Goal: Information Seeking & Learning: Learn about a topic

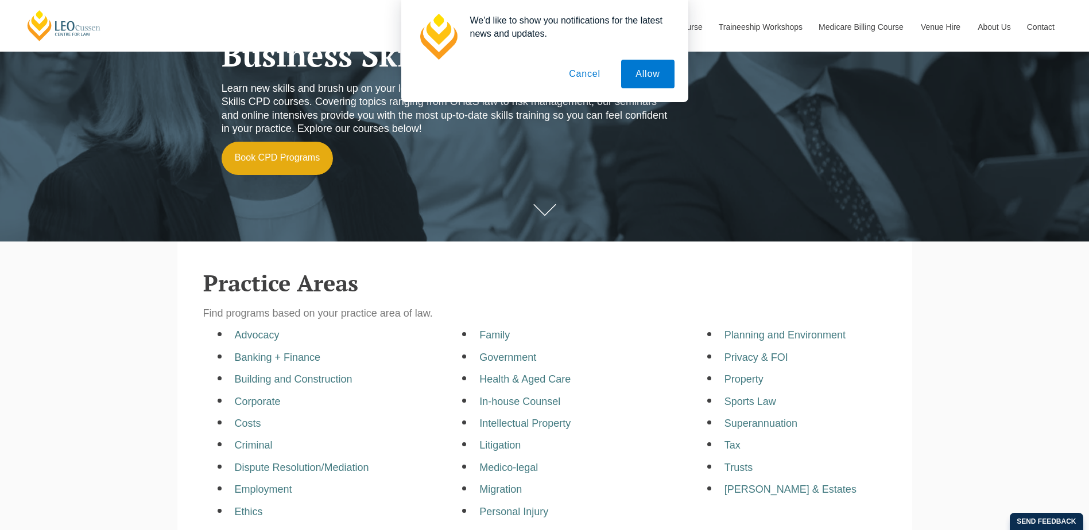
click at [583, 74] on button "Cancel" at bounding box center [584, 74] width 60 height 29
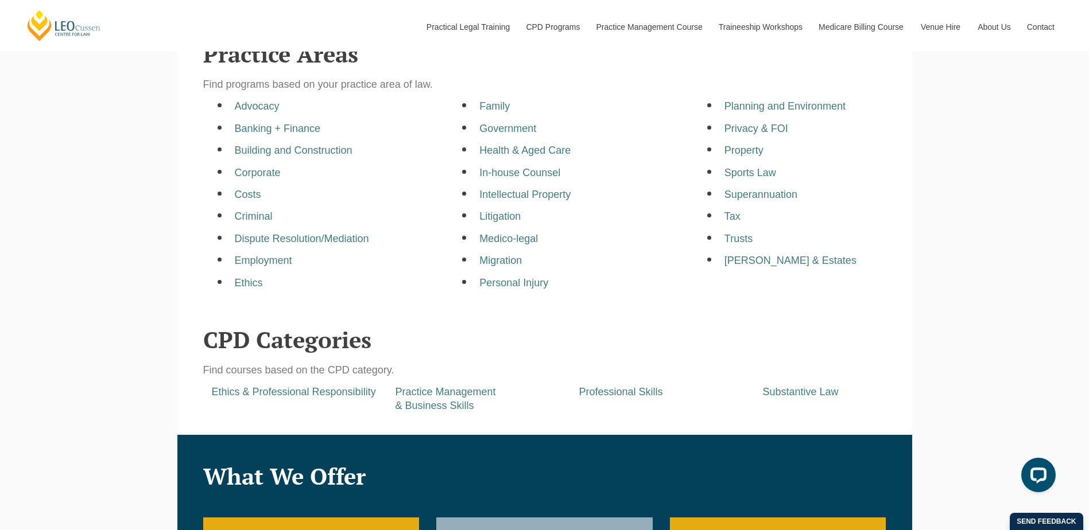
scroll to position [402, 0]
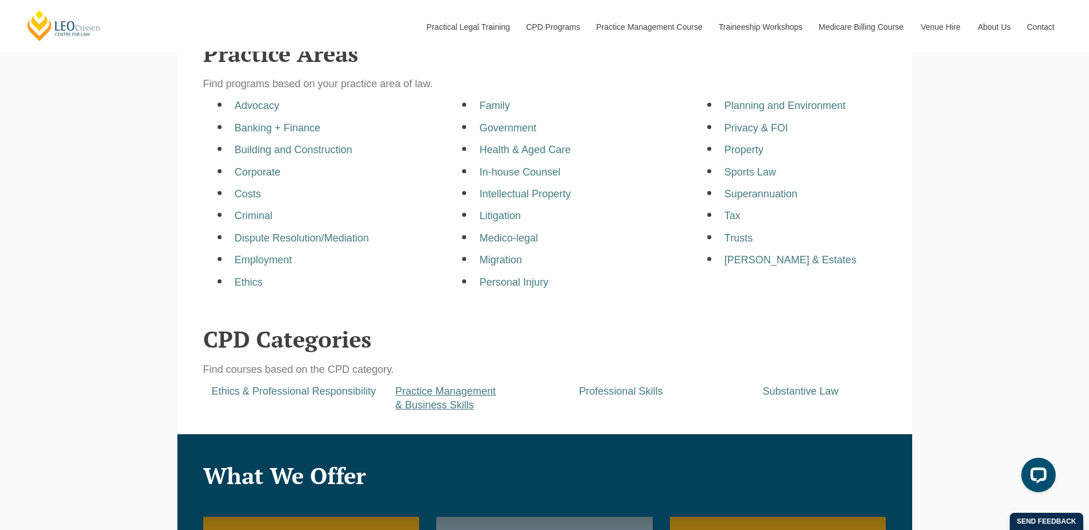
click at [442, 405] on a=pages/cpd-programs&taxons=pages/cpd-programs/cpd-category/practice-management-and-business-skills"] "Practice Management & Business Skills" at bounding box center [445, 398] width 100 height 25
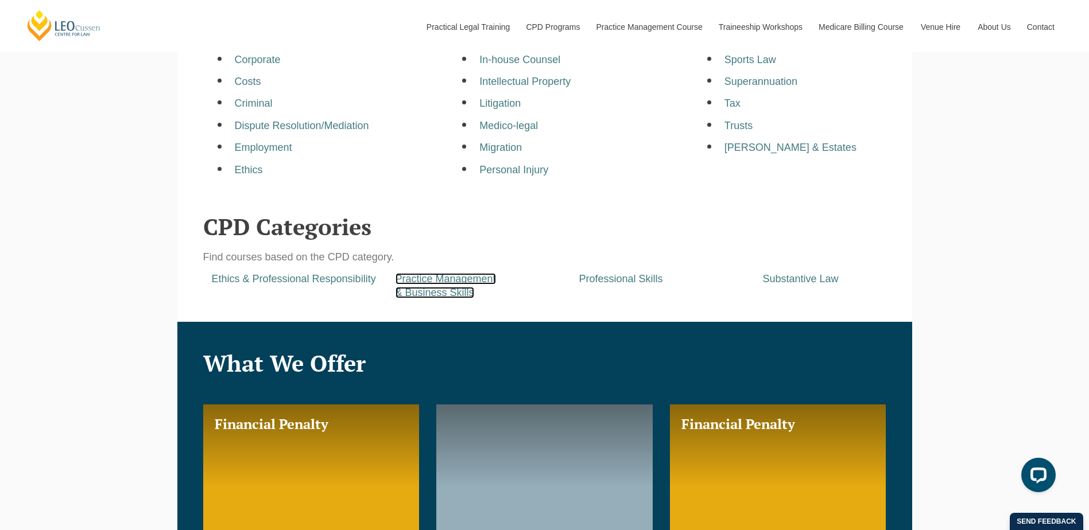
scroll to position [517, 0]
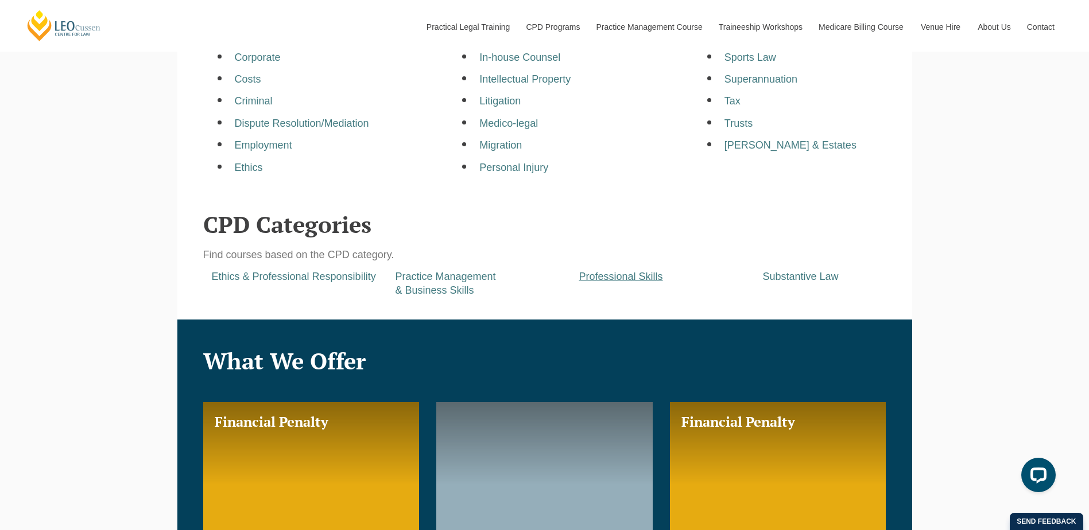
click at [630, 279] on a=pages/cpd-programs&taxons=pages/cpd-programs/cpd-category/professional-skills"] "Professional Skills" at bounding box center [621, 276] width 84 height 11
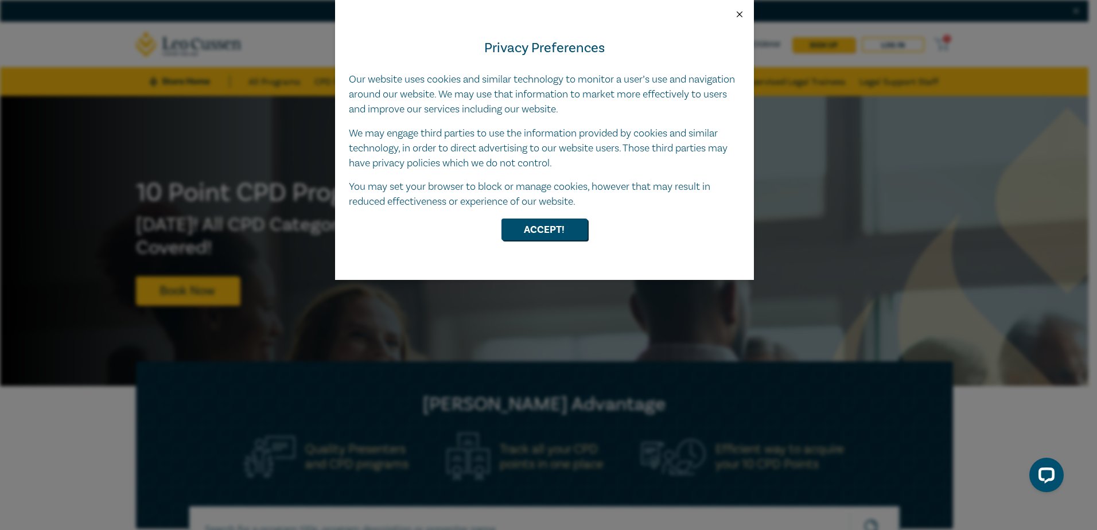
click at [738, 13] on button "Close" at bounding box center [740, 14] width 10 height 10
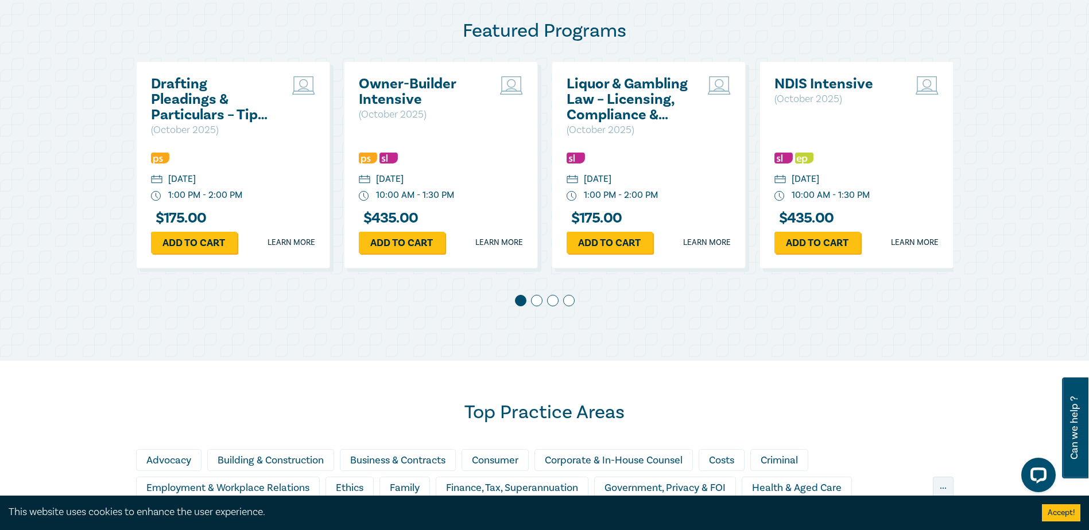
scroll to position [631, 0]
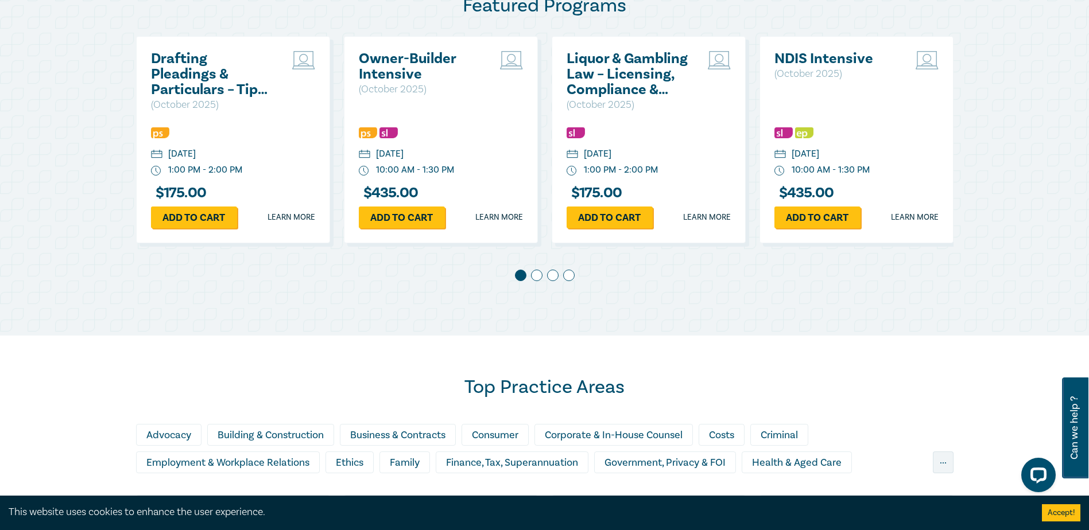
click at [536, 276] on span at bounding box center [536, 275] width 11 height 11
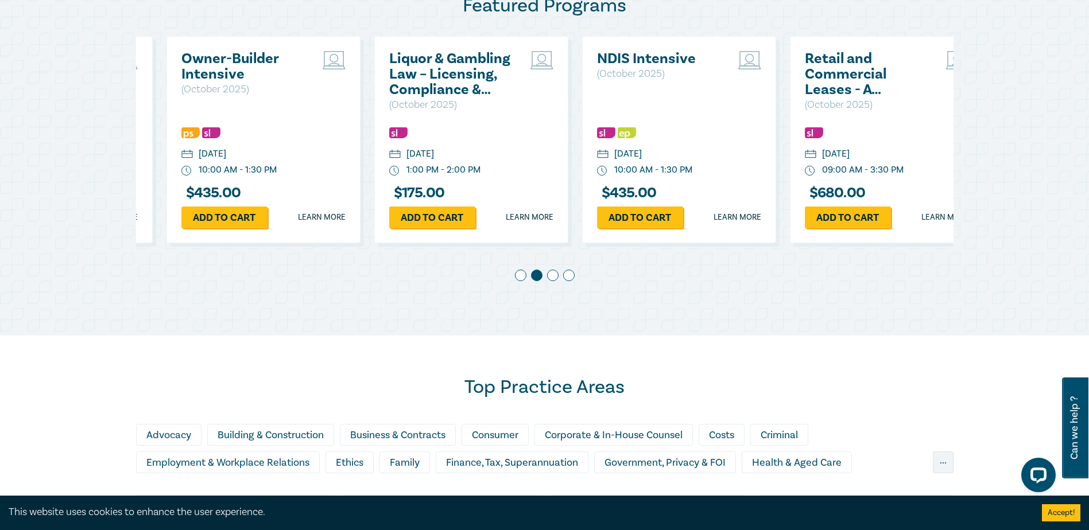
scroll to position [0, 208]
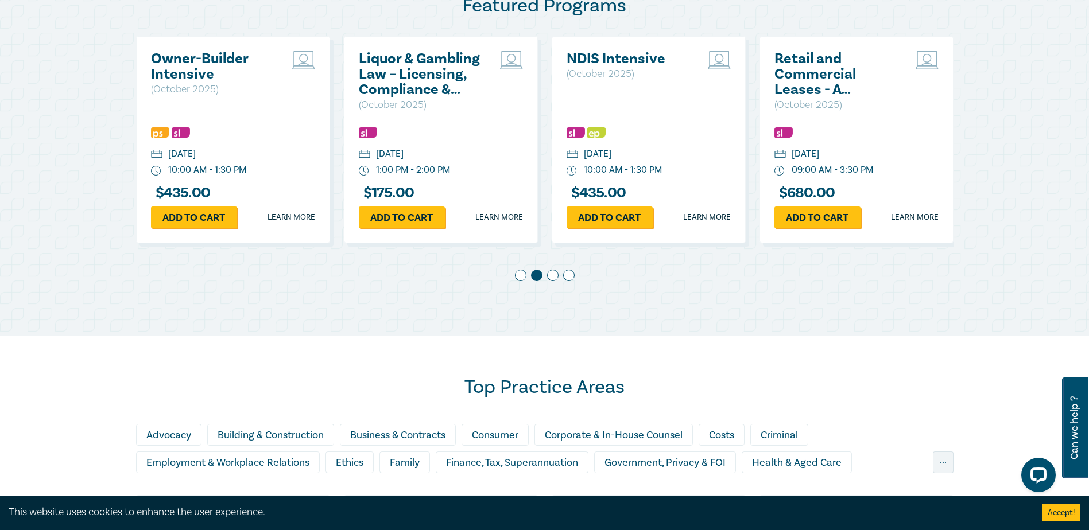
click at [554, 275] on span at bounding box center [552, 275] width 11 height 11
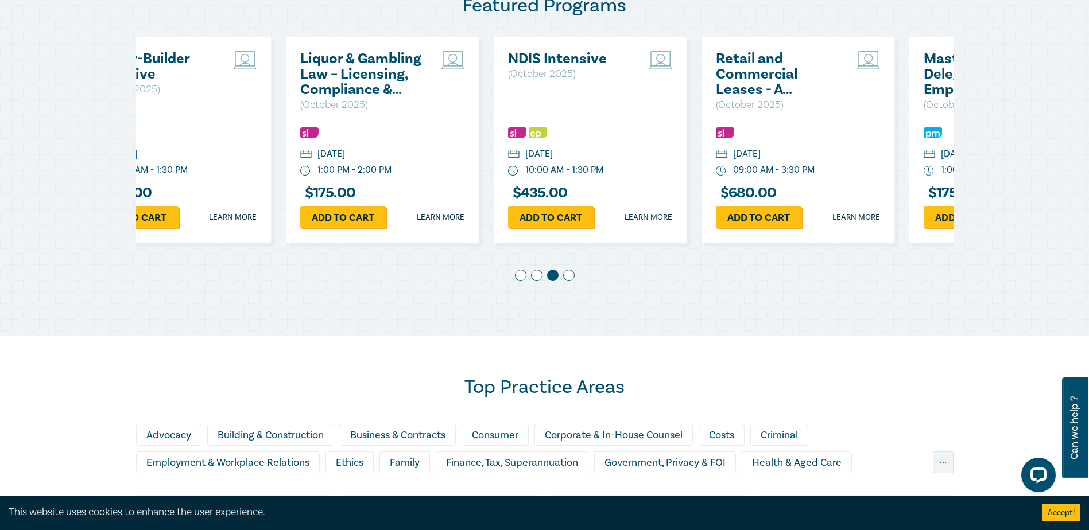
scroll to position [0, 416]
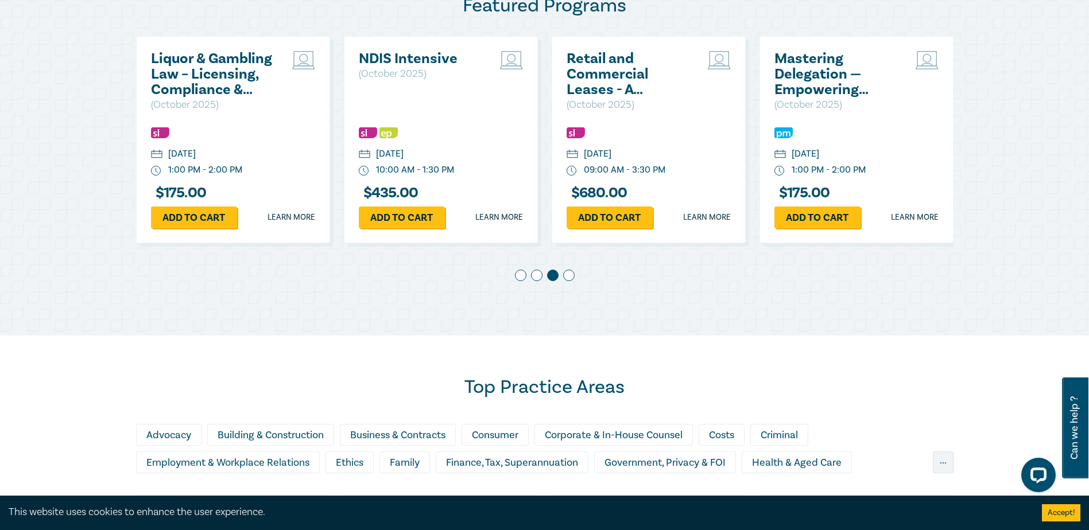
click at [569, 276] on span at bounding box center [568, 275] width 11 height 11
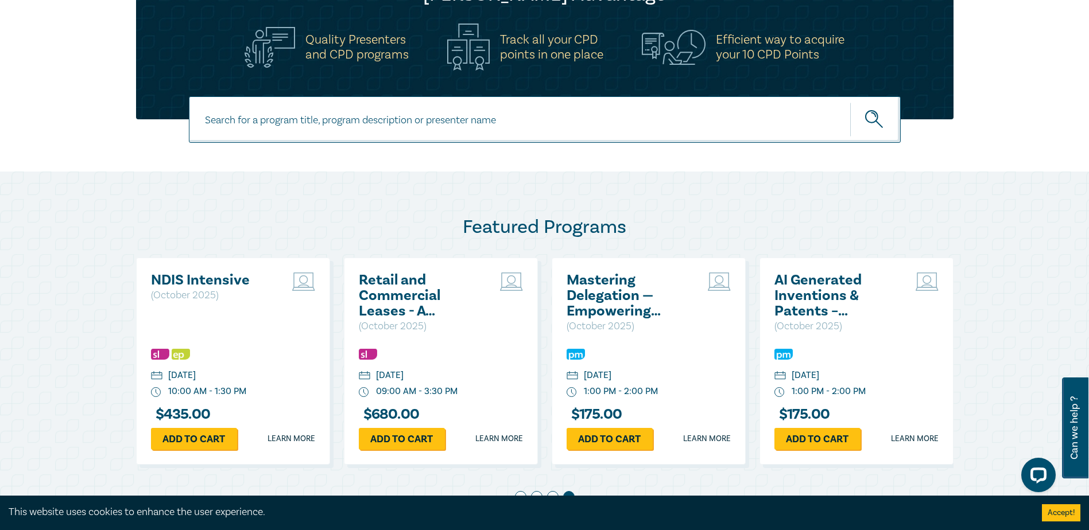
scroll to position [402, 0]
